Goal: Submit feedback/report problem: Submit feedback/report problem

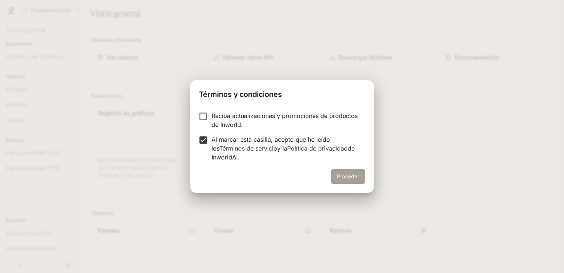
click at [356, 176] on button "Proceder" at bounding box center [348, 176] width 34 height 15
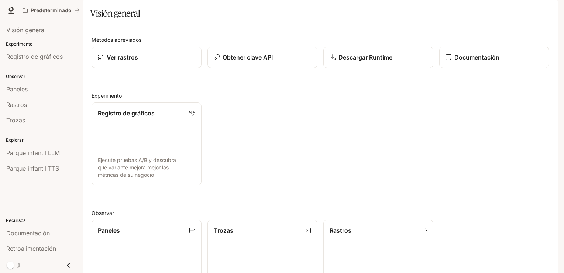
scroll to position [178, 0]
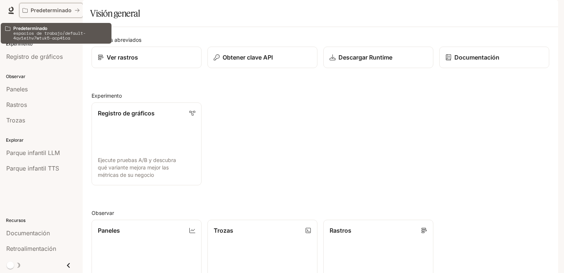
click at [67, 6] on button "Predeterminado" at bounding box center [51, 10] width 64 height 15
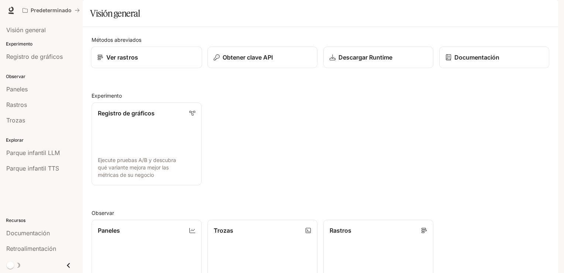
click at [148, 62] on div "Ver rastros" at bounding box center [146, 57] width 99 height 9
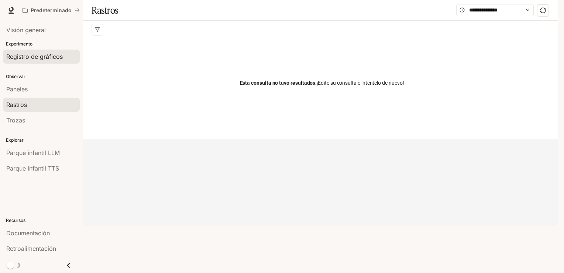
click at [26, 60] on span "Registro de gráficos" at bounding box center [34, 56] width 57 height 9
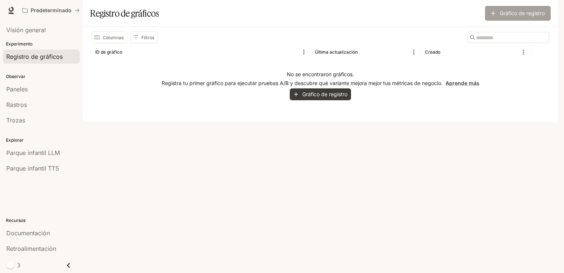
click at [491, 16] on icon "button" at bounding box center [493, 13] width 4 height 4
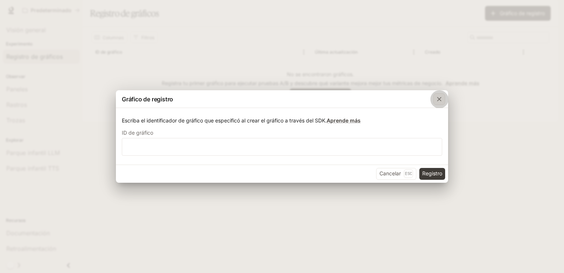
click at [444, 96] on div "button" at bounding box center [440, 99] width 12 height 12
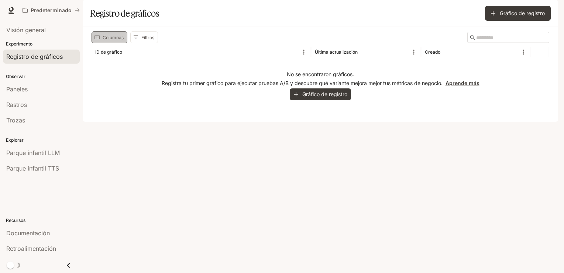
click at [105, 41] on font "Columnas" at bounding box center [113, 38] width 21 height 8
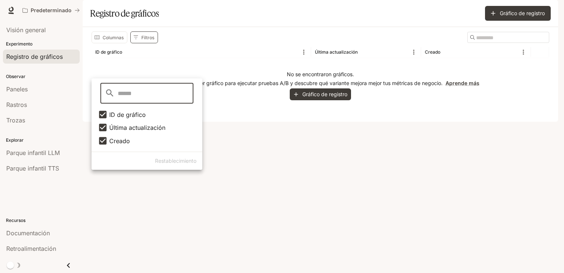
click at [133, 40] on icon "Mostrar filtros" at bounding box center [135, 37] width 5 height 5
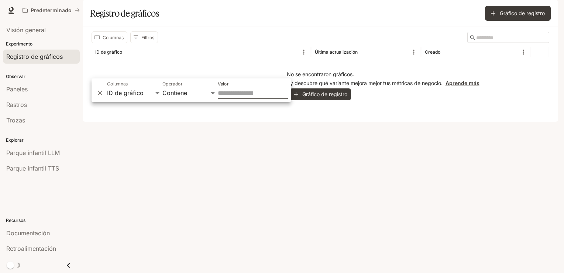
click at [144, 122] on div "Columnas Filtros ​ ID de gráfico Última actualización Creado No se encontraron …" at bounding box center [321, 74] width 476 height 95
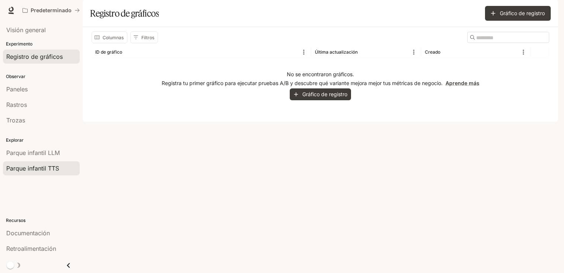
click at [51, 166] on span "Parque infantil TTS" at bounding box center [32, 168] width 53 height 9
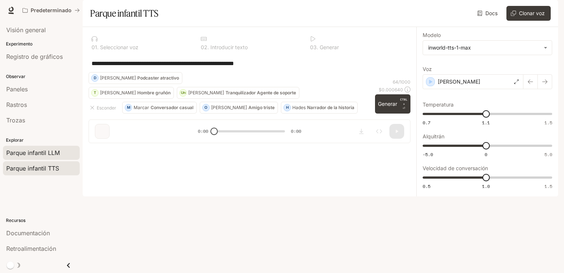
click at [49, 155] on span "Parque infantil LLM" at bounding box center [33, 152] width 54 height 9
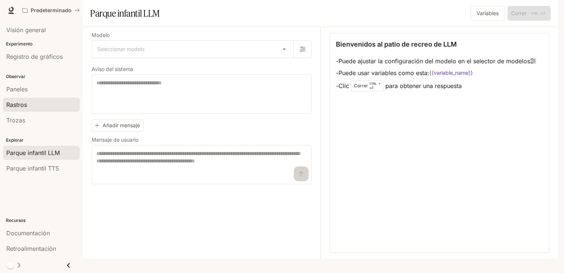
click at [24, 110] on link "Rastros" at bounding box center [41, 104] width 77 height 14
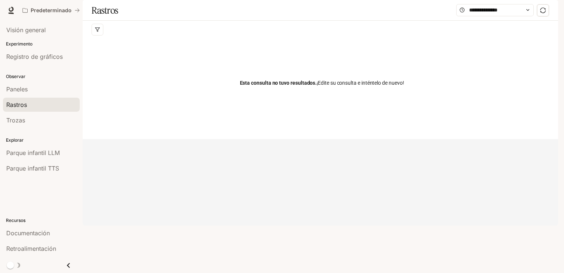
click at [341, 87] on span "Esta consulta no tuvo resultados. ¡Edite su consulta e inténtelo de nuevo!" at bounding box center [322, 83] width 164 height 8
click at [480, 38] on div at bounding box center [322, 30] width 461 height 18
click at [480, 14] on input "text" at bounding box center [495, 10] width 52 height 8
type input "**********"
click at [45, 250] on span "Retroalimentación" at bounding box center [31, 248] width 50 height 9
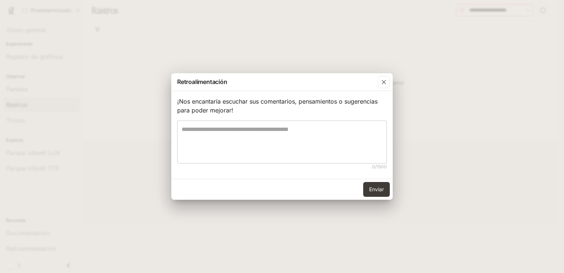
click at [216, 128] on textarea at bounding box center [282, 142] width 201 height 34
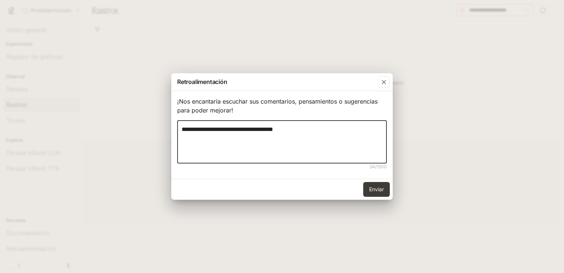
type textarea "**********"
click at [376, 193] on button "Enviar" at bounding box center [376, 189] width 27 height 15
